Goal: Information Seeking & Learning: Learn about a topic

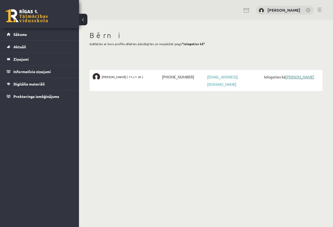
click at [299, 77] on link "[PERSON_NAME]" at bounding box center [300, 76] width 29 height 5
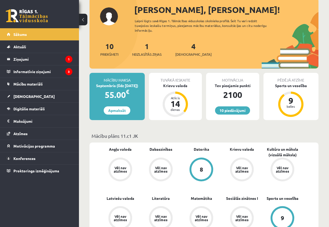
scroll to position [79, 0]
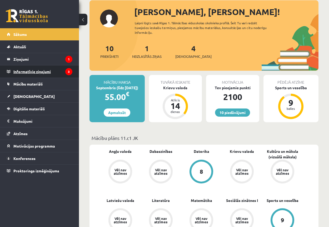
click at [25, 71] on legend "Informatīvie ziņojumi 3" at bounding box center [42, 71] width 59 height 12
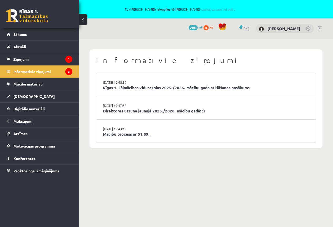
click at [123, 134] on link "Mācību process ar 01.09." at bounding box center [206, 134] width 206 height 6
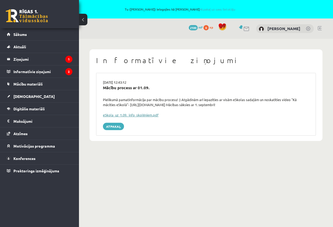
click at [129, 114] on link "eSkola_uz_1.09._info_skolēniem.pdf" at bounding box center [131, 114] width 56 height 4
click at [115, 126] on link "Atpakaļ" at bounding box center [113, 126] width 21 height 7
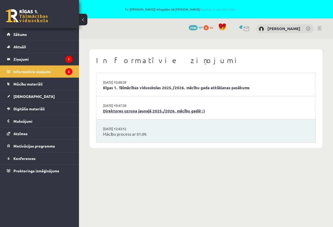
click at [150, 111] on link "Direktores uzruna jaunajā 2025./2026. mācību gadā! :)" at bounding box center [206, 111] width 206 height 6
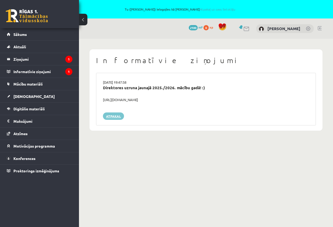
click at [117, 116] on link "Atpakaļ" at bounding box center [113, 115] width 21 height 7
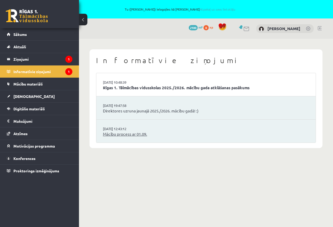
drag, startPoint x: 185, startPoint y: 135, endPoint x: 175, endPoint y: 135, distance: 10.3
click at [175, 135] on link "Mācību process ar 01.09." at bounding box center [206, 134] width 206 height 6
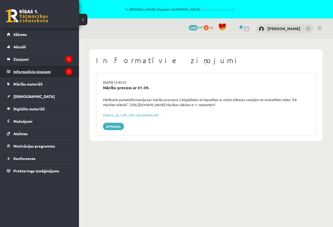
click at [28, 71] on legend "Informatīvie ziņojumi 1" at bounding box center [42, 71] width 59 height 12
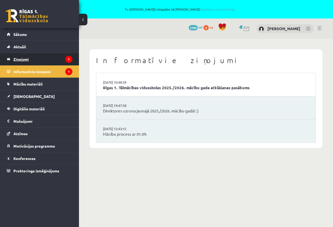
click at [23, 57] on legend "Ziņojumi 1" at bounding box center [42, 59] width 59 height 12
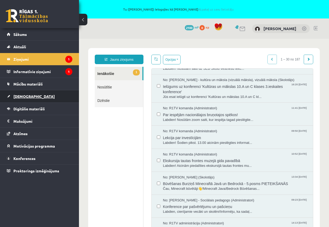
click at [24, 95] on span "Ieskaites" at bounding box center [33, 96] width 41 height 5
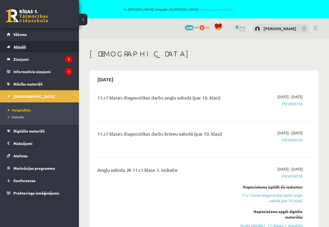
click at [25, 46] on span "Aktuāli" at bounding box center [19, 46] width 13 height 5
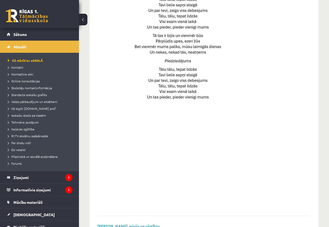
scroll to position [366, 0]
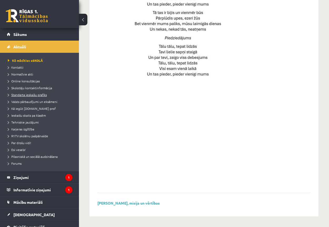
click at [29, 95] on span "Standarta ieskaišu grafiks" at bounding box center [27, 94] width 39 height 4
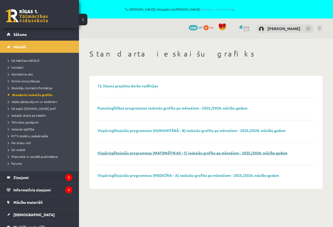
click at [219, 152] on link "Vispārizglītojošās programmas (MATEMĀTIKAS - C) ieskaišu grafiks pa mēnešiem - …" at bounding box center [192, 152] width 190 height 5
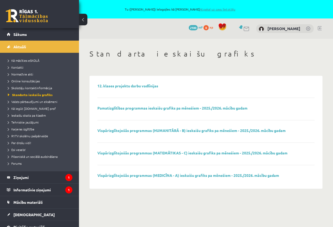
click at [218, 8] on link "Atpakaļ uz savu lietotāju" at bounding box center [218, 9] width 36 height 4
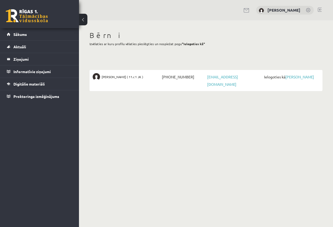
click at [321, 8] on link at bounding box center [320, 10] width 4 height 4
